Goal: Check status: Check status

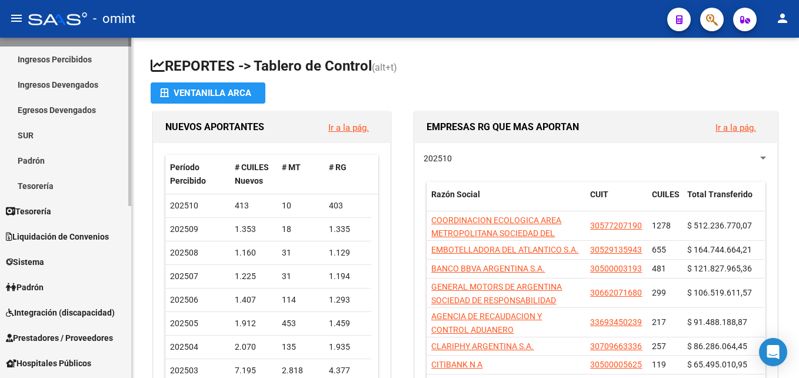
scroll to position [59, 0]
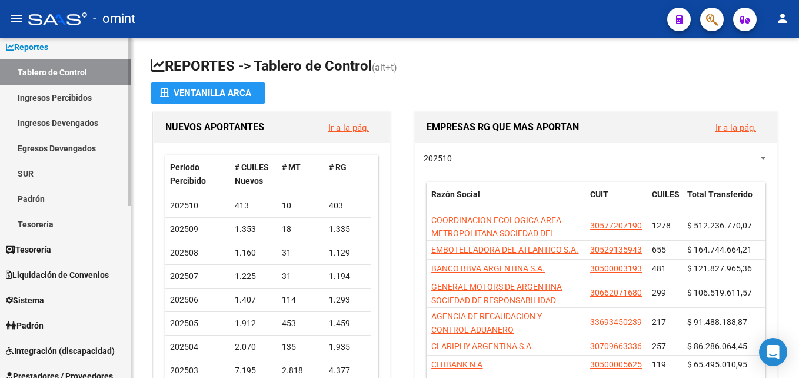
click at [75, 126] on link "Ingresos Devengados" at bounding box center [65, 122] width 131 height 25
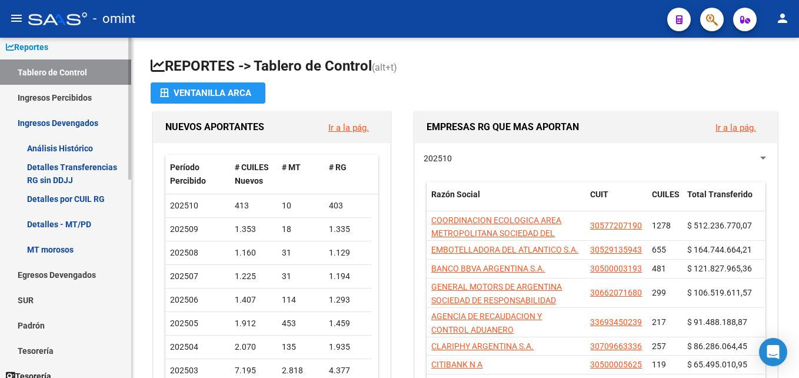
click at [69, 201] on link "Detalles por CUIL RG" at bounding box center [65, 198] width 131 height 25
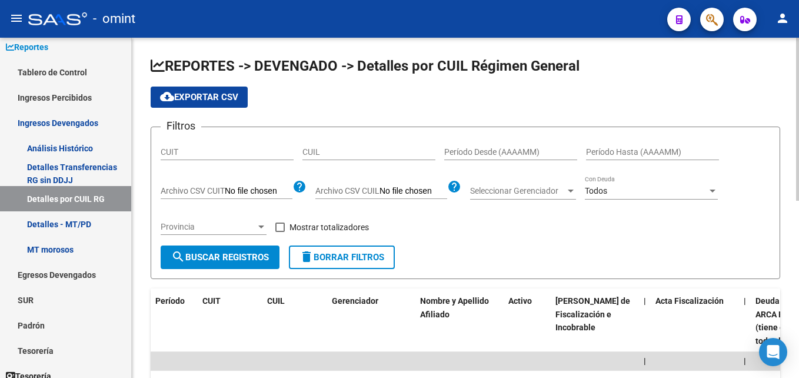
click at [186, 155] on input "CUIT" at bounding box center [227, 152] width 133 height 10
drag, startPoint x: 185, startPoint y: 151, endPoint x: 410, endPoint y: 144, distance: 225.3
click at [410, 144] on div "CUIL" at bounding box center [368, 148] width 133 height 24
paste input "20-22156598-4"
type input "20-22156598-4"
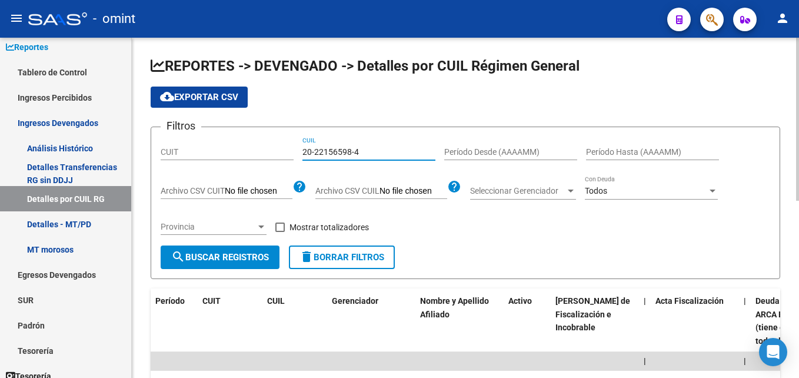
click at [234, 262] on span "search Buscar Registros" at bounding box center [220, 257] width 98 height 11
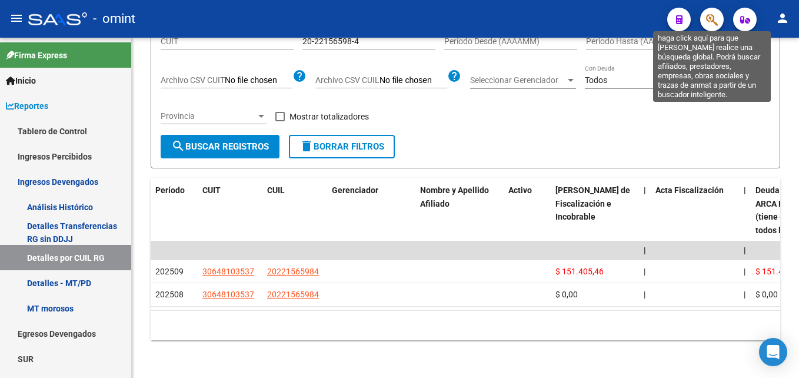
click at [710, 24] on icon "button" at bounding box center [712, 20] width 12 height 14
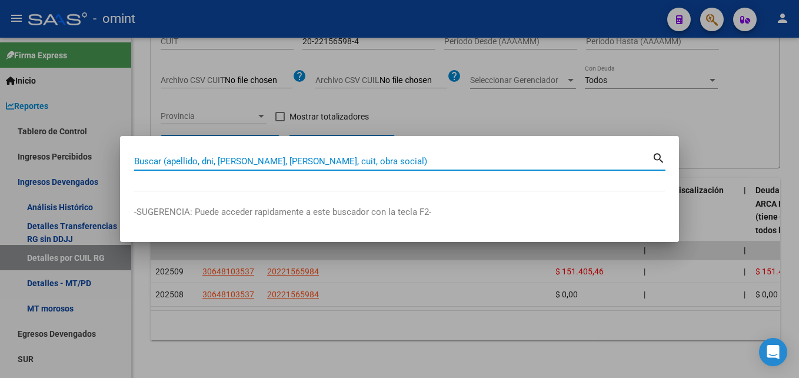
paste input "20-22156598-4"
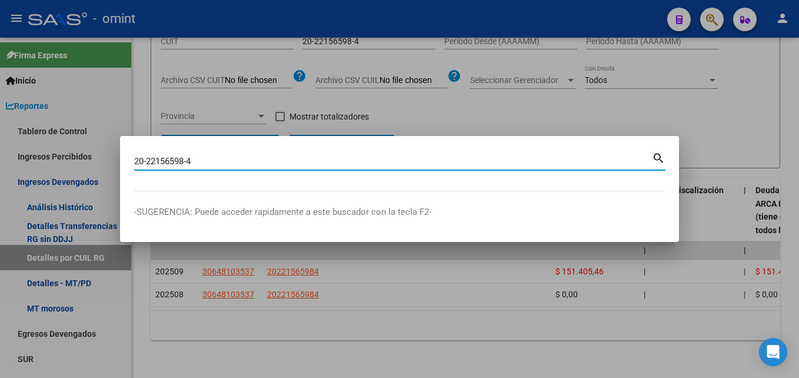
type input "20221565984"
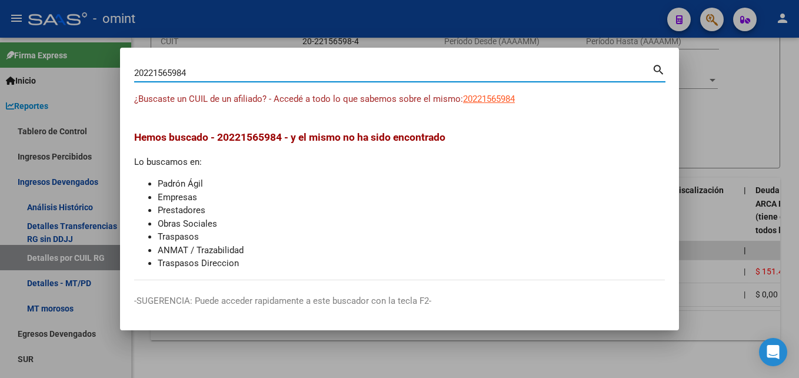
click at [723, 73] on div at bounding box center [399, 189] width 799 height 378
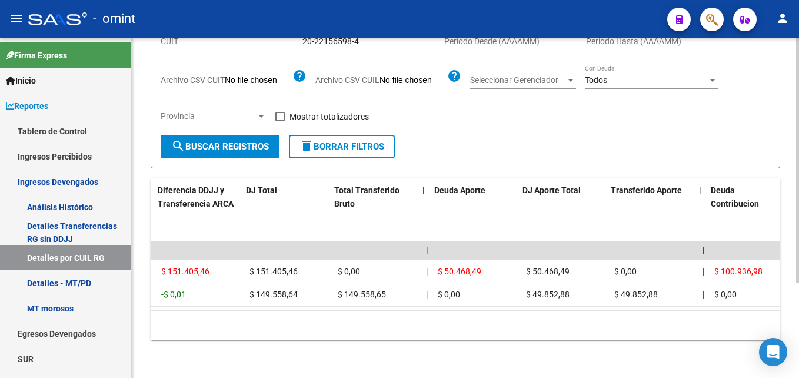
scroll to position [0, 686]
drag, startPoint x: 250, startPoint y: 168, endPoint x: 275, endPoint y: 167, distance: 25.3
click at [275, 185] on span "DJ Total" at bounding box center [261, 189] width 31 height 9
drag, startPoint x: 524, startPoint y: 169, endPoint x: 569, endPoint y: 169, distance: 44.7
click at [576, 185] on span "DJ Aporte Total" at bounding box center [605, 189] width 58 height 9
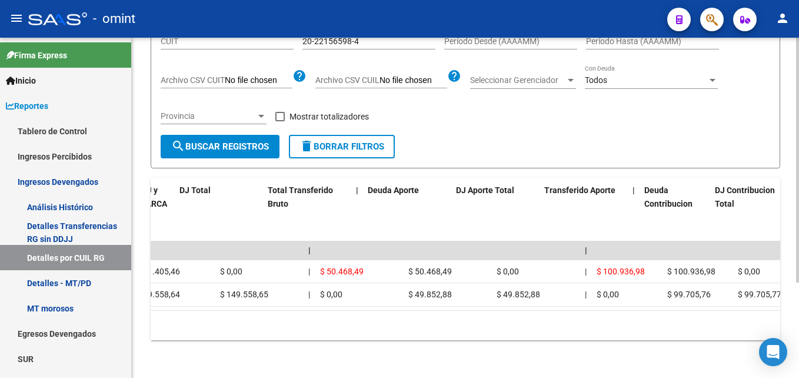
scroll to position [0, 752]
